Goal: Unclear: Browse casually

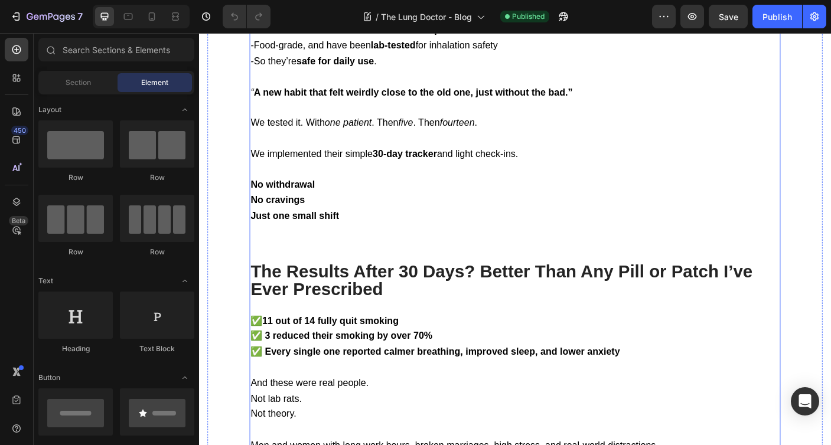
scroll to position [2343, 0]
click at [435, 35] on strong "FDA compliant" at bounding box center [453, 30] width 74 height 12
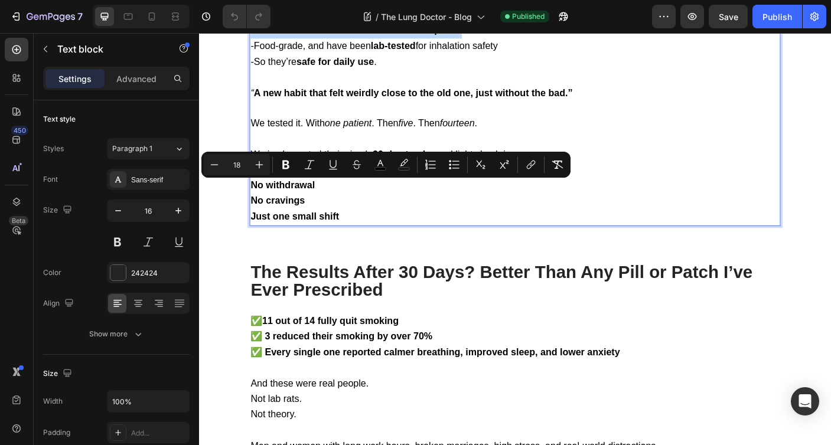
click at [425, 35] on strong "FDA compliant" at bounding box center [453, 30] width 74 height 12
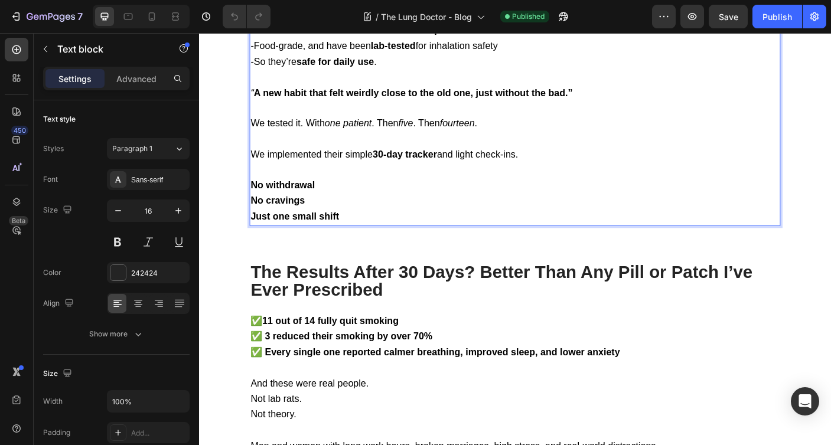
click at [426, 35] on strong "FDA compliant" at bounding box center [453, 30] width 74 height 12
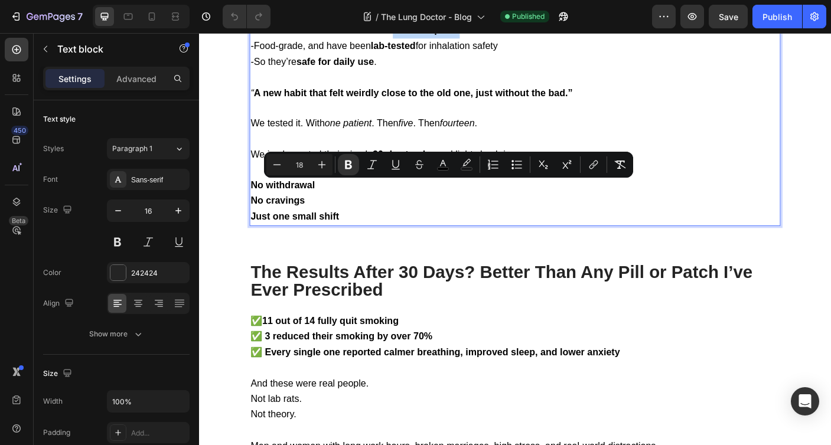
drag, startPoint x: 426, startPoint y: 204, endPoint x: 465, endPoint y: 202, distance: 39.6
click at [465, 35] on strong "FDA compliant" at bounding box center [453, 30] width 74 height 12
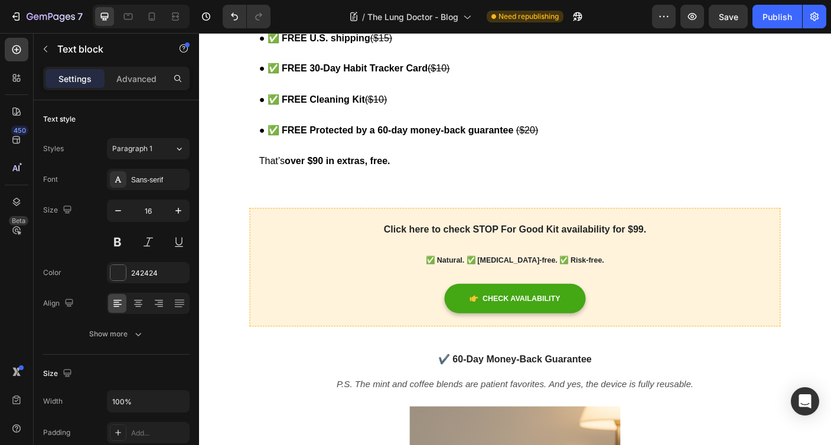
scroll to position [3282, 0]
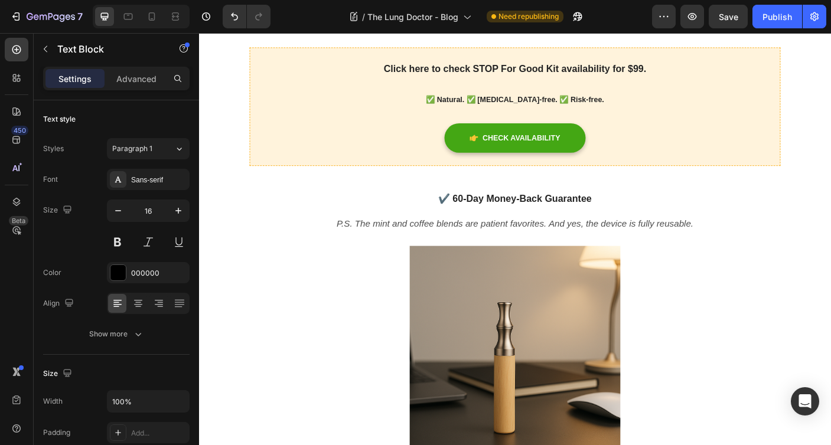
scroll to position [3457, 0]
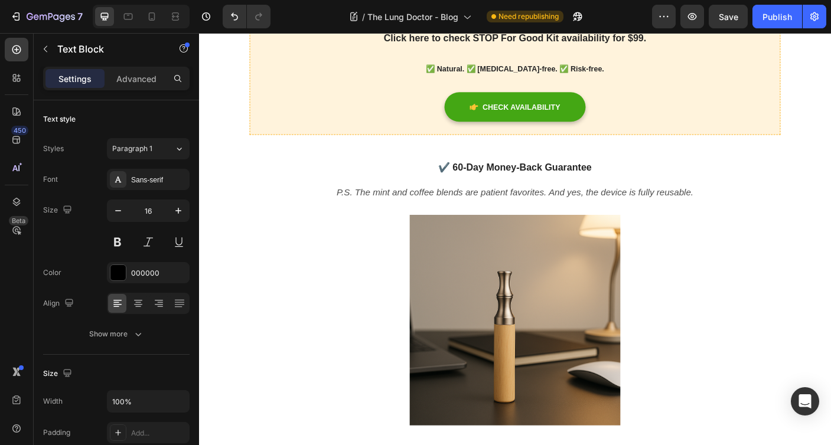
scroll to position [3501, 0]
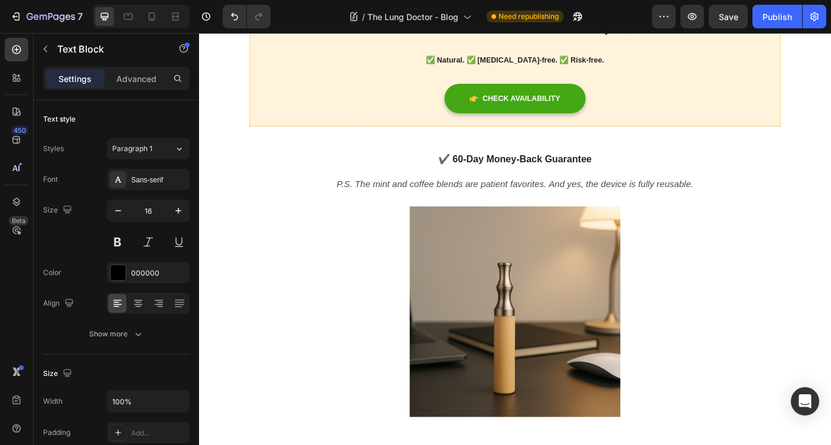
drag, startPoint x: 353, startPoint y: 430, endPoint x: 366, endPoint y: 430, distance: 13.0
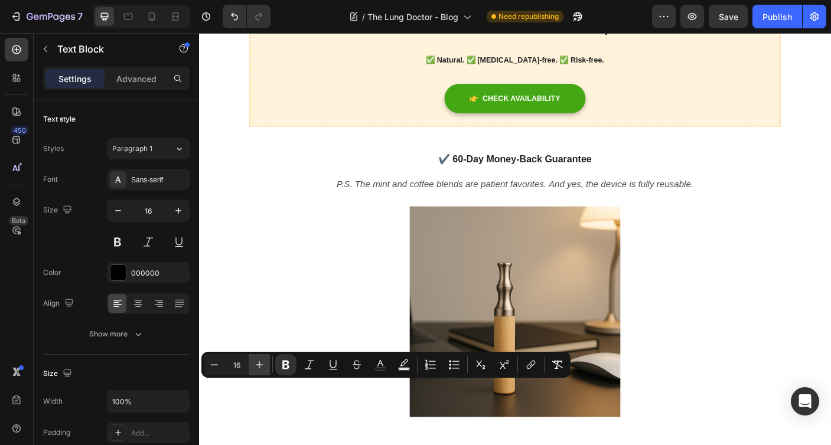
click at [262, 362] on icon "Editor contextual toolbar" at bounding box center [259, 365] width 12 height 12
type input "18"
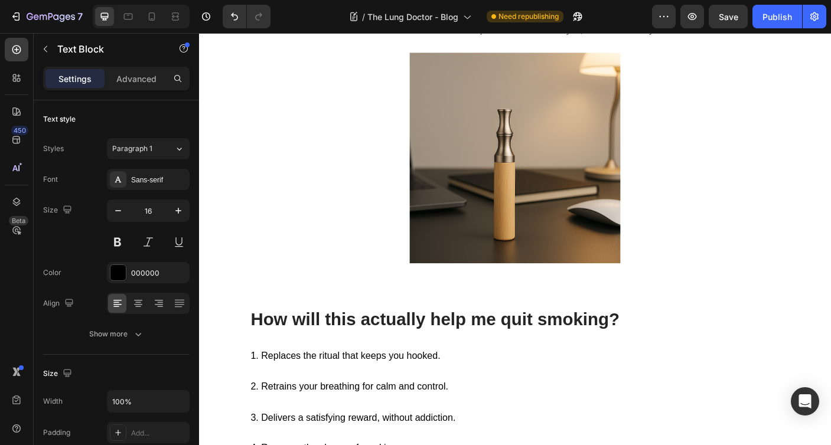
scroll to position [3674, 0]
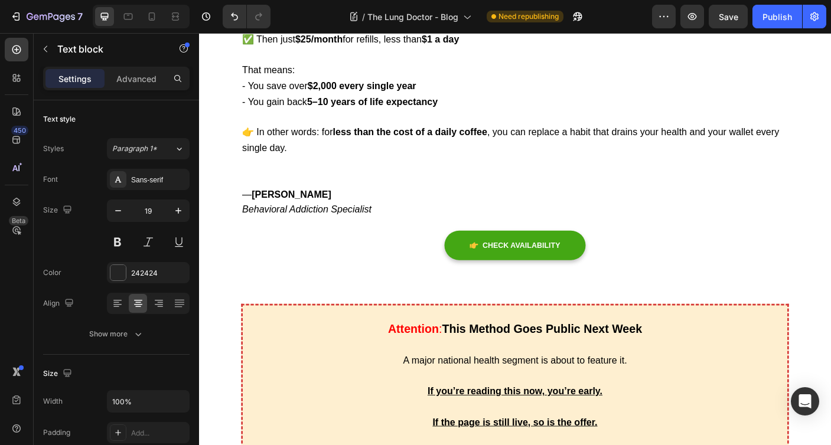
scroll to position [4735, 0]
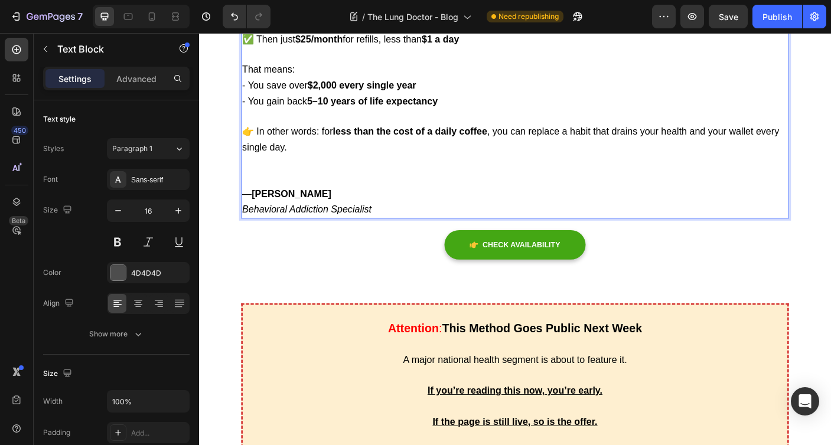
drag, startPoint x: 423, startPoint y: 339, endPoint x: 440, endPoint y: 339, distance: 17.7
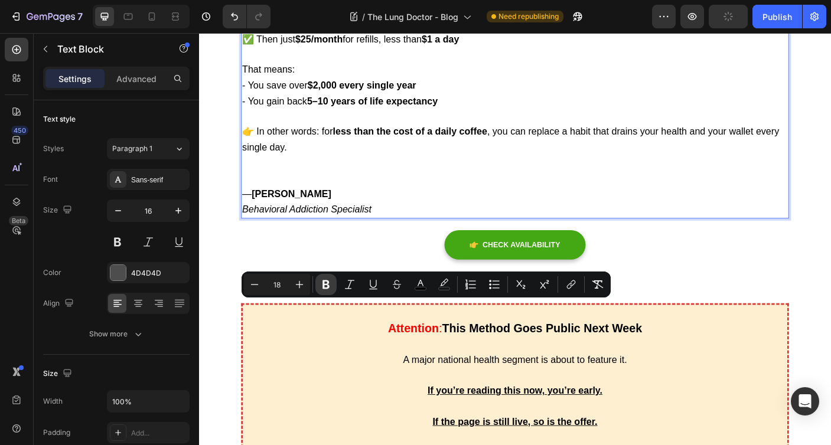
click at [332, 284] on button "Bold" at bounding box center [325, 284] width 21 height 21
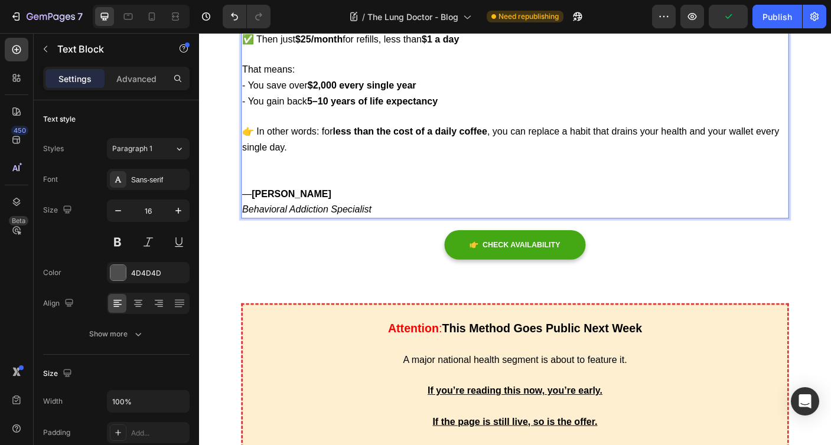
drag, startPoint x: 460, startPoint y: 342, endPoint x: 467, endPoint y: 342, distance: 7.1
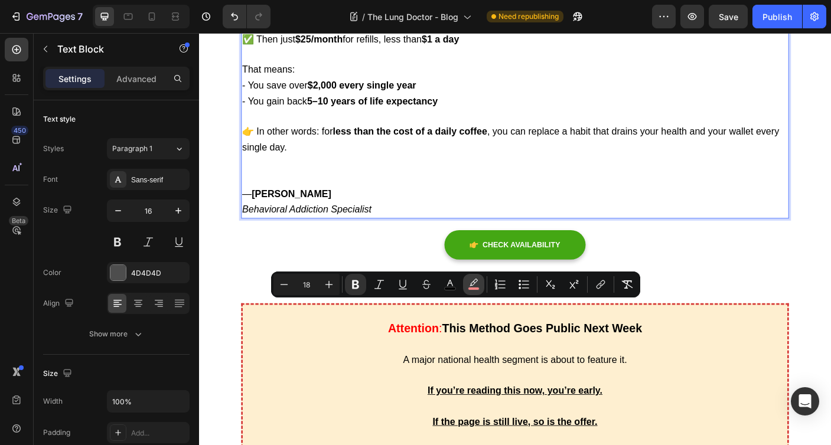
click at [480, 277] on button "color" at bounding box center [473, 284] width 21 height 21
type input "F48686"
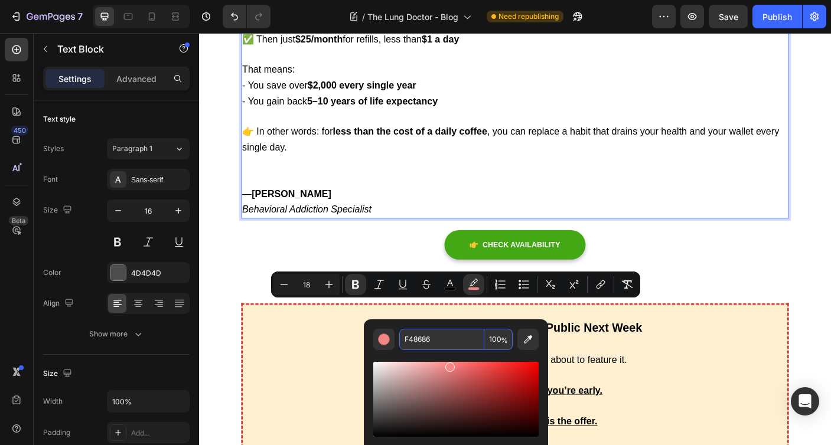
click at [431, 338] on input "F48686" at bounding box center [441, 339] width 85 height 21
copy strong "n"
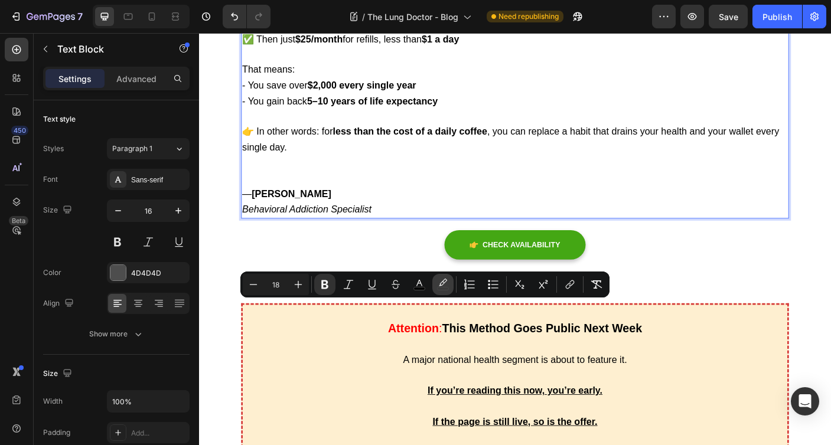
click at [445, 283] on icon "Editor contextual toolbar" at bounding box center [443, 285] width 12 height 12
type input "000000"
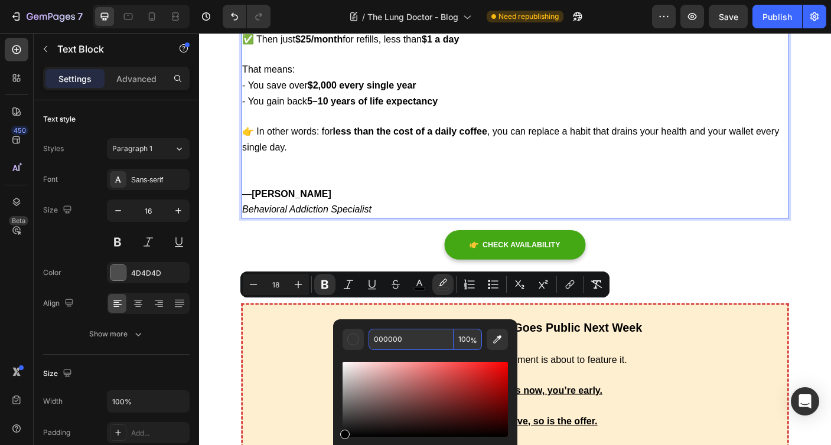
click at [422, 344] on input "000000" at bounding box center [410, 339] width 85 height 21
paste input "F48686"
type input "F48686"
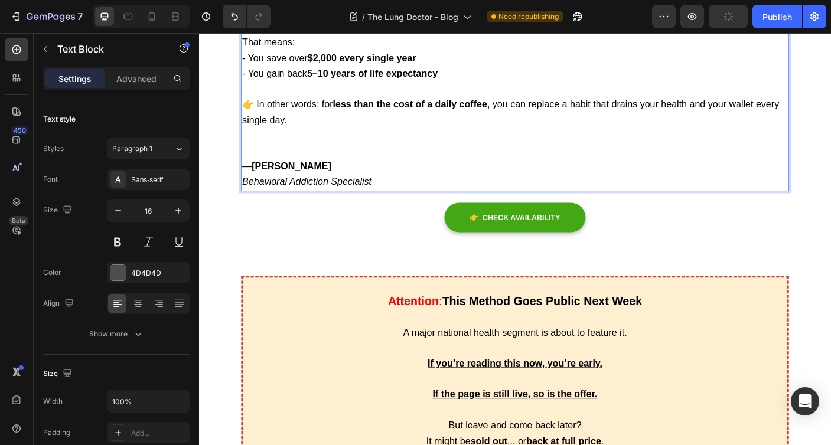
scroll to position [4768, 0]
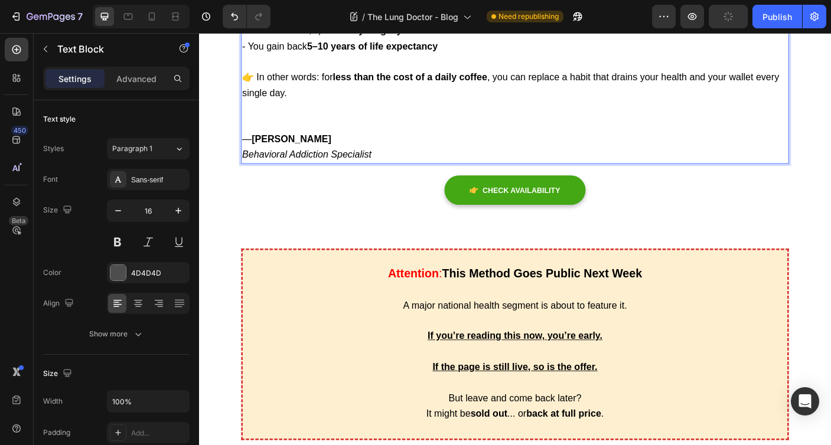
scroll to position [4820, 0]
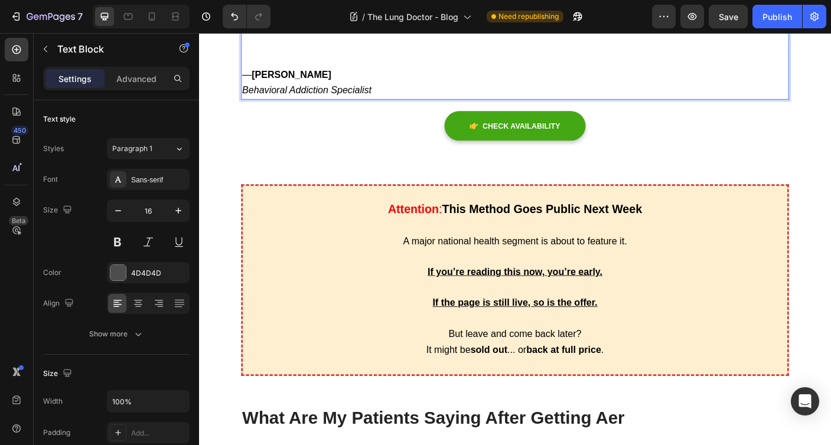
scroll to position [4870, 0]
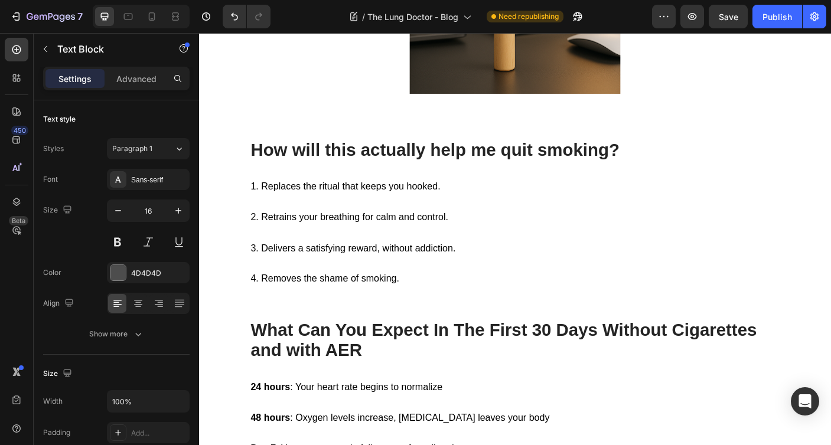
scroll to position [3861, 0]
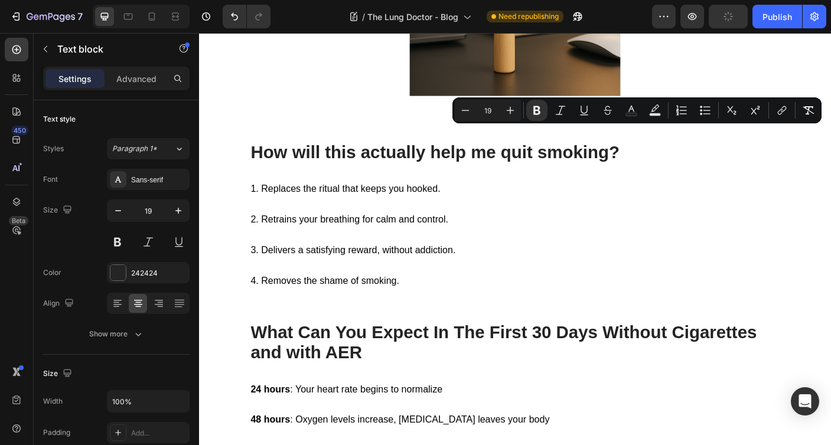
copy strong "£"
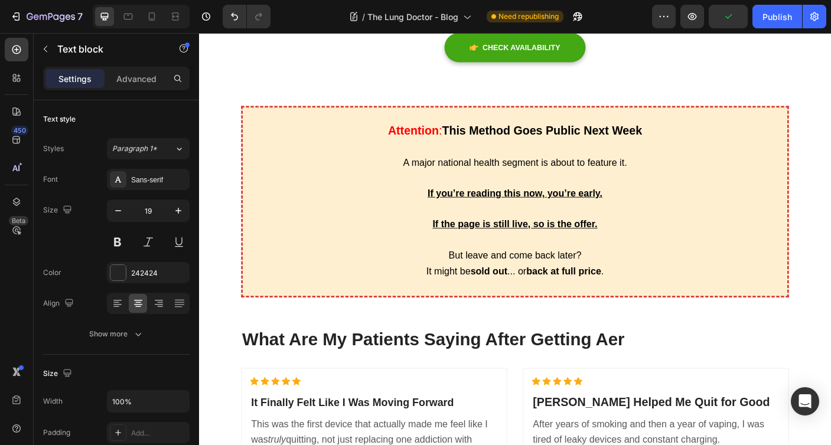
scroll to position [4966, 0]
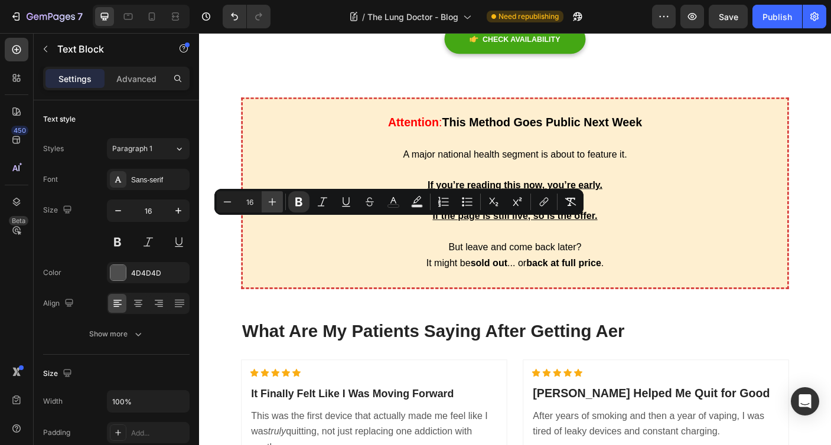
click at [279, 199] on button "Plus" at bounding box center [271, 201] width 21 height 21
type input "18"
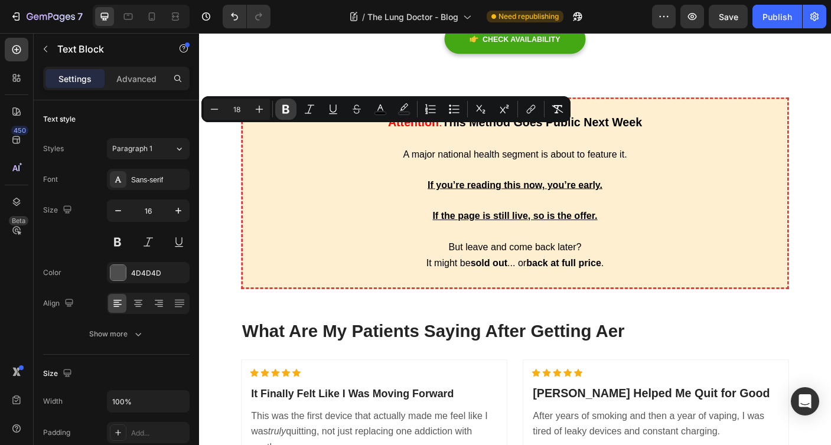
click at [286, 109] on icon "Editor contextual toolbar" at bounding box center [285, 109] width 7 height 9
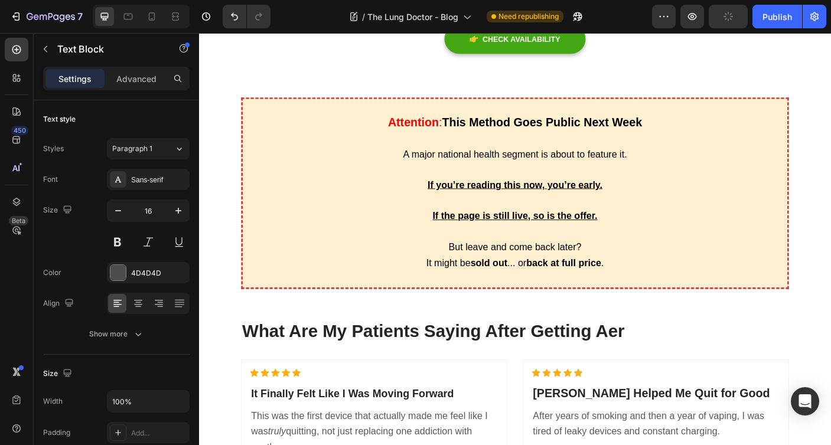
drag, startPoint x: 399, startPoint y: 244, endPoint x: 419, endPoint y: 244, distance: 20.1
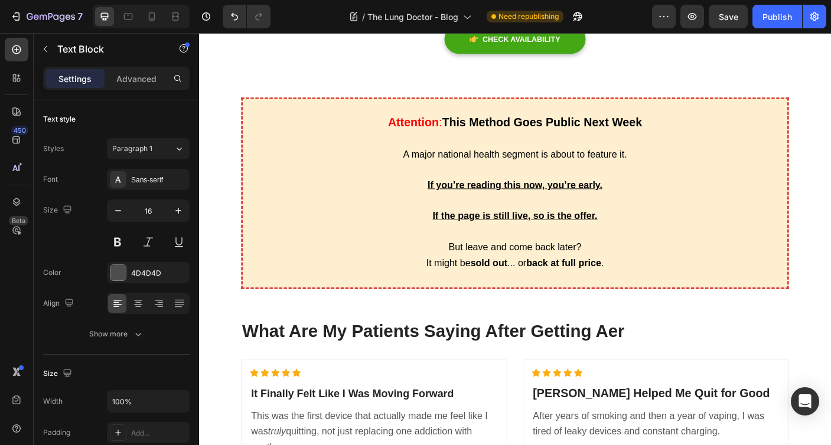
drag, startPoint x: 331, startPoint y: 245, endPoint x: 347, endPoint y: 245, distance: 15.9
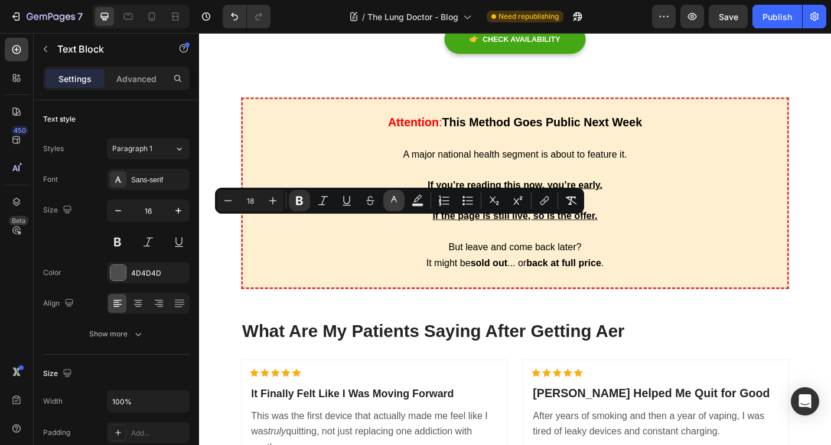
click at [393, 202] on icon "Editor contextual toolbar" at bounding box center [394, 201] width 12 height 12
type input "4D4D4D"
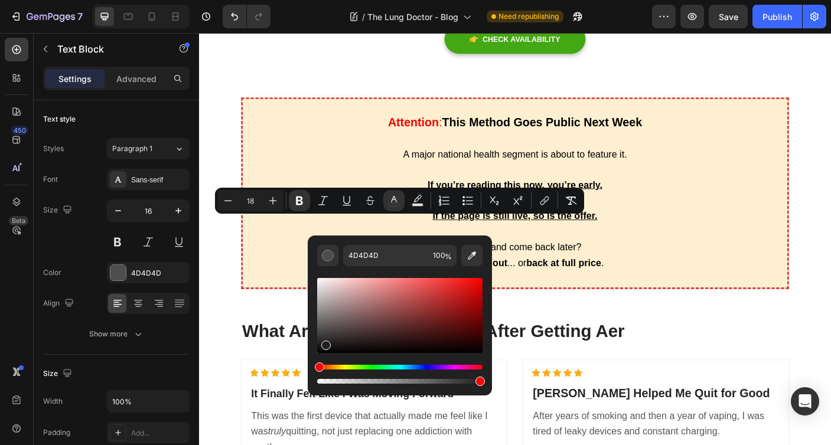
drag, startPoint x: 324, startPoint y: 337, endPoint x: 318, endPoint y: 367, distance: 30.1
click at [318, 367] on div "Editor contextual toolbar" at bounding box center [399, 331] width 165 height 110
type input "000000"
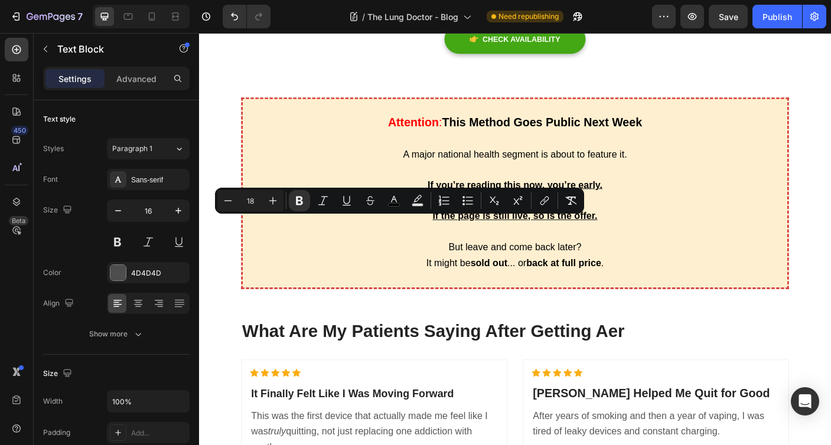
copy strong "£"
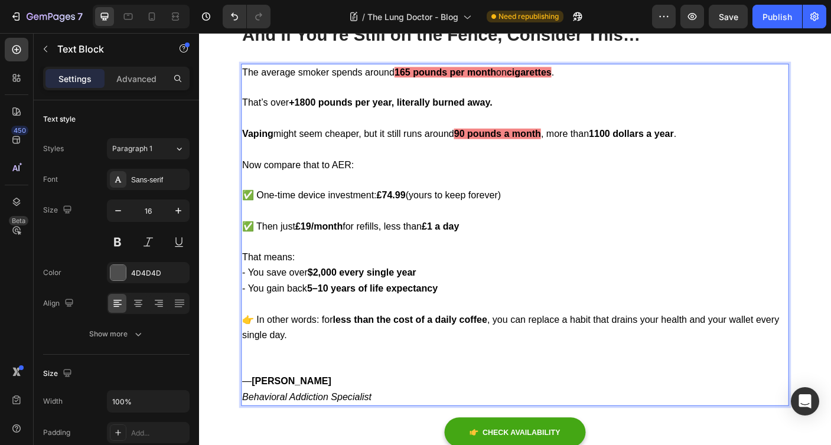
click at [333, 299] on strong "$2,000 every single year" at bounding box center [382, 302] width 122 height 12
click at [329, 302] on strong "$1,500 every single year" at bounding box center [382, 302] width 122 height 12
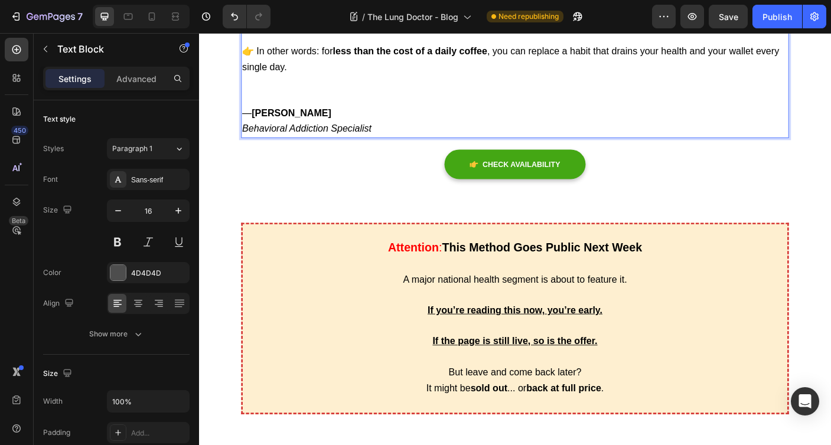
scroll to position [4827, 0]
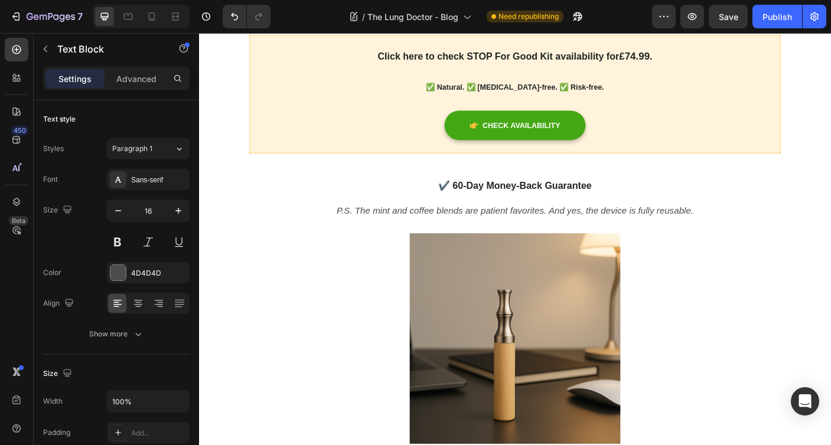
scroll to position [3467, 0]
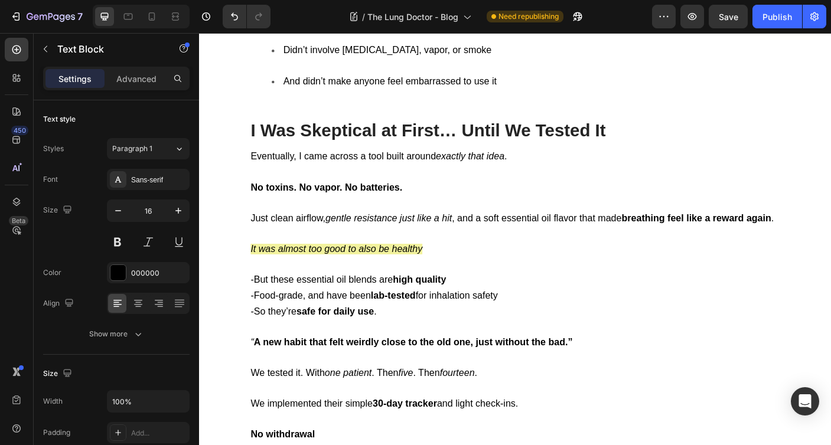
scroll to position [2059, 0]
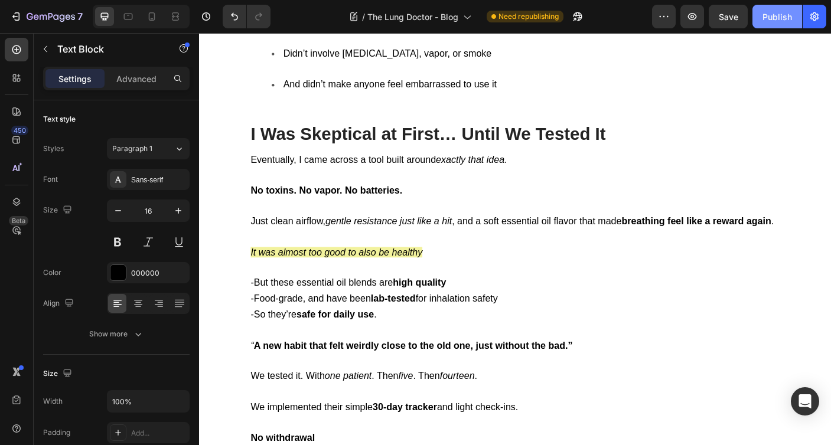
click at [790, 18] on div "Publish" at bounding box center [777, 17] width 30 height 12
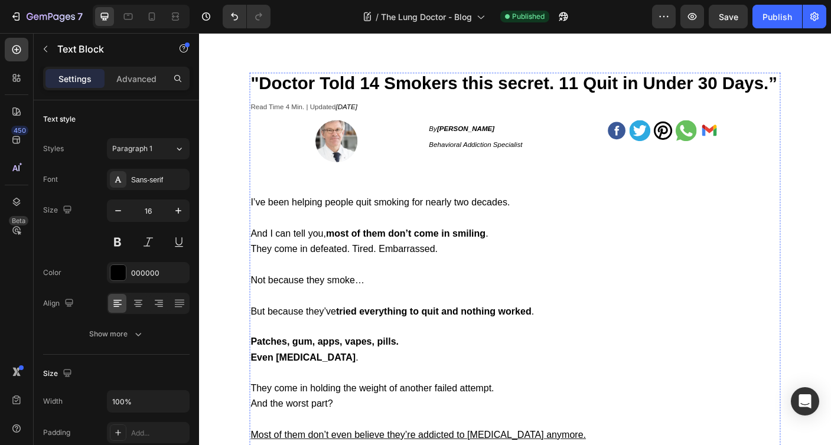
scroll to position [0, 0]
